Goal: Transaction & Acquisition: Purchase product/service

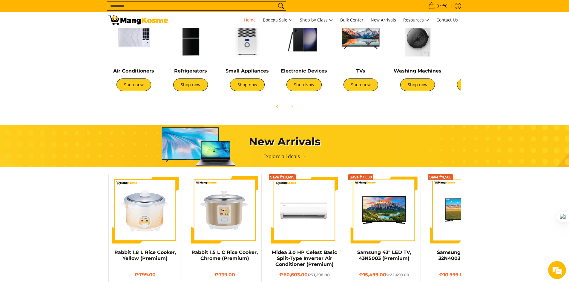
scroll to position [239, 0]
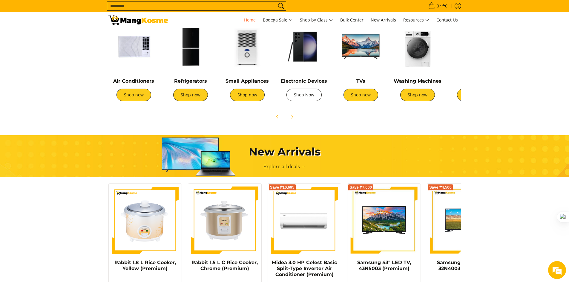
click at [309, 91] on link "Shop Now" at bounding box center [304, 95] width 35 height 13
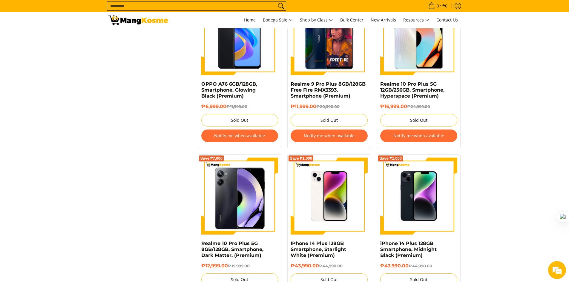
scroll to position [956, 0]
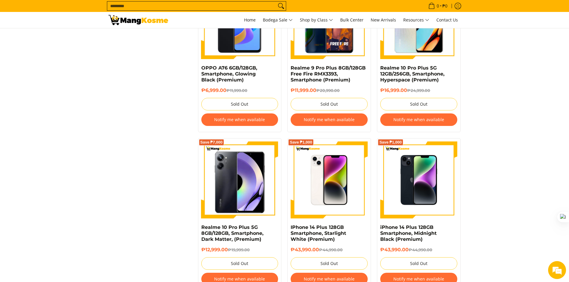
drag, startPoint x: 77, startPoint y: 151, endPoint x: 466, endPoint y: 246, distance: 399.8
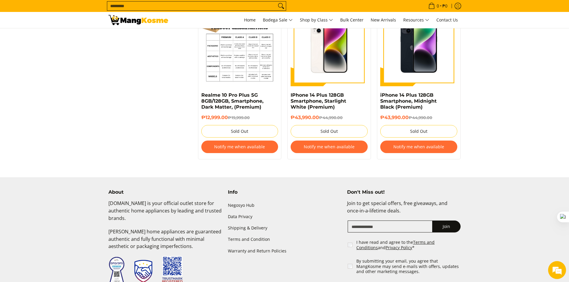
scroll to position [1032, 0]
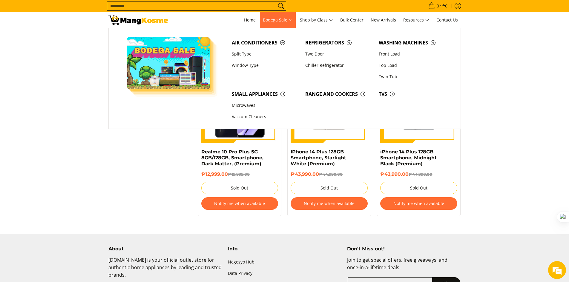
click at [276, 18] on span "Bodega Sale" at bounding box center [278, 19] width 30 height 7
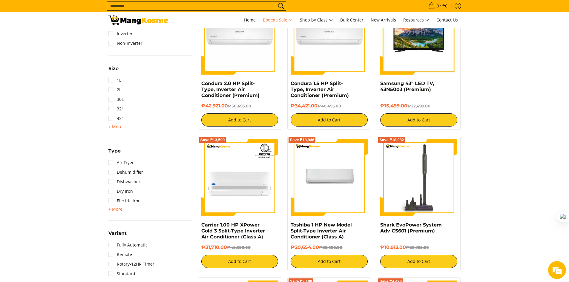
scroll to position [687, 0]
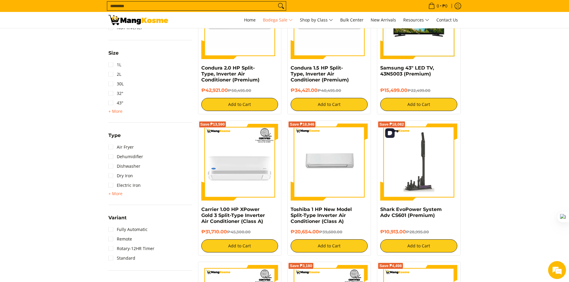
click at [422, 171] on img at bounding box center [418, 162] width 77 height 77
